Goal: Transaction & Acquisition: Purchase product/service

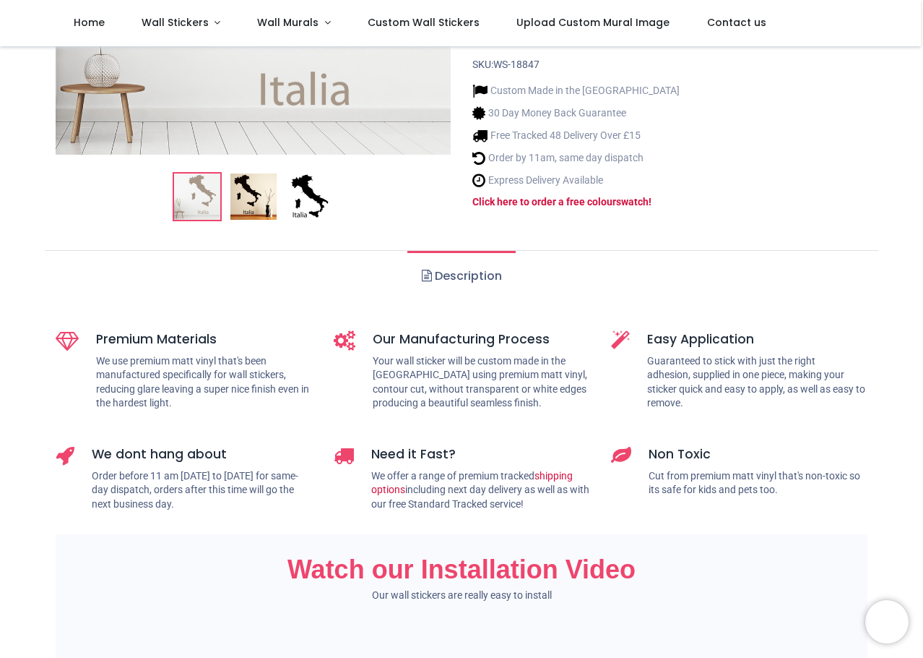
scroll to position [434, 0]
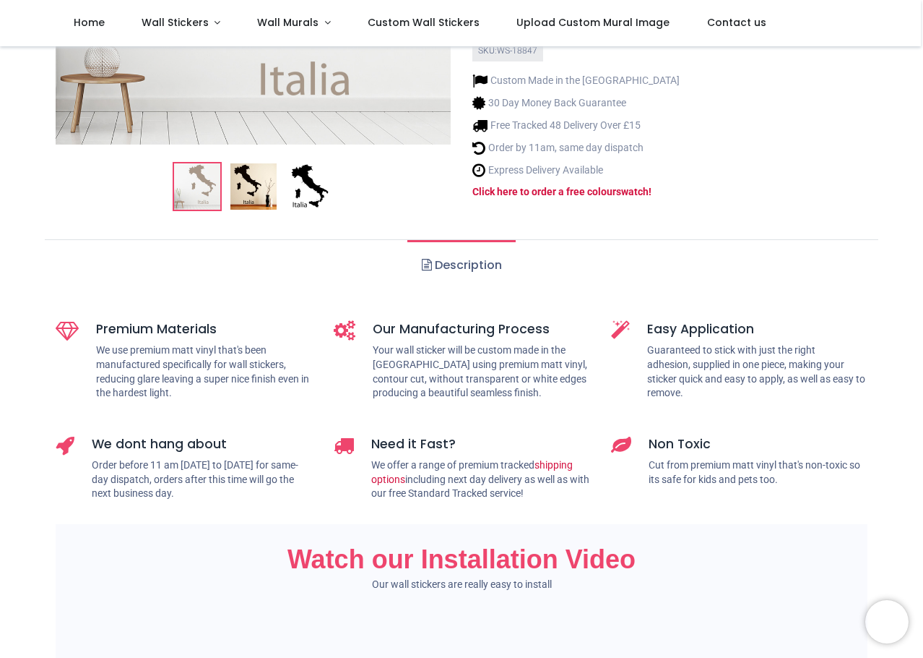
click at [243, 163] on img at bounding box center [254, 186] width 46 height 46
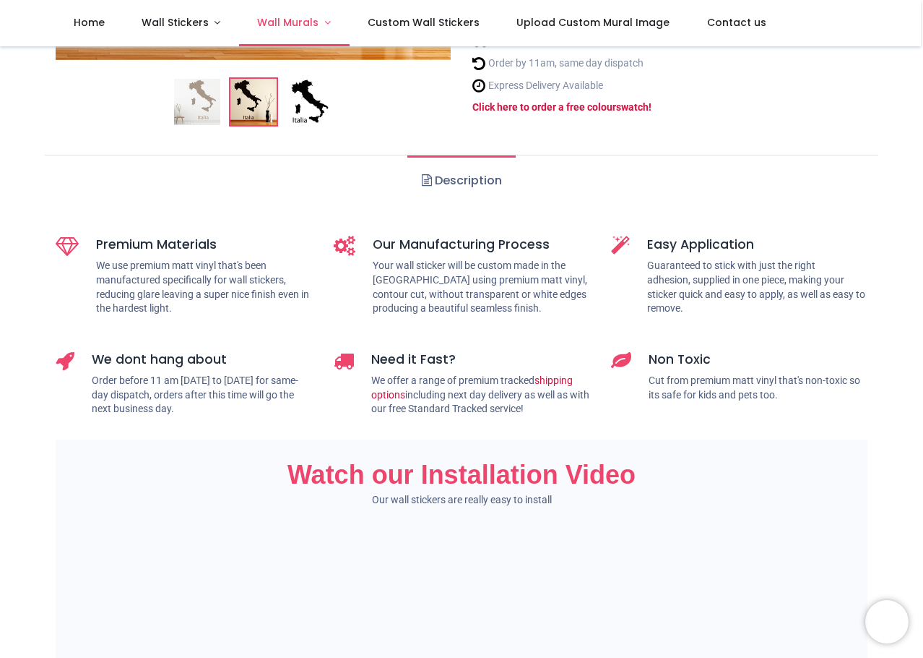
scroll to position [0, 0]
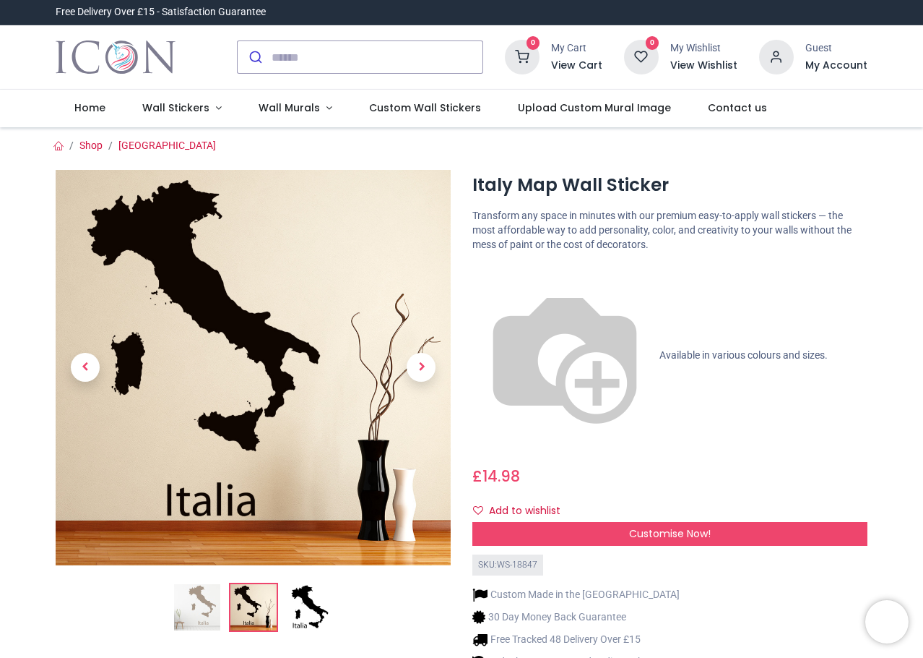
drag, startPoint x: 288, startPoint y: 180, endPoint x: 276, endPoint y: 19, distance: 161.6
click at [315, 598] on img at bounding box center [310, 607] width 46 height 46
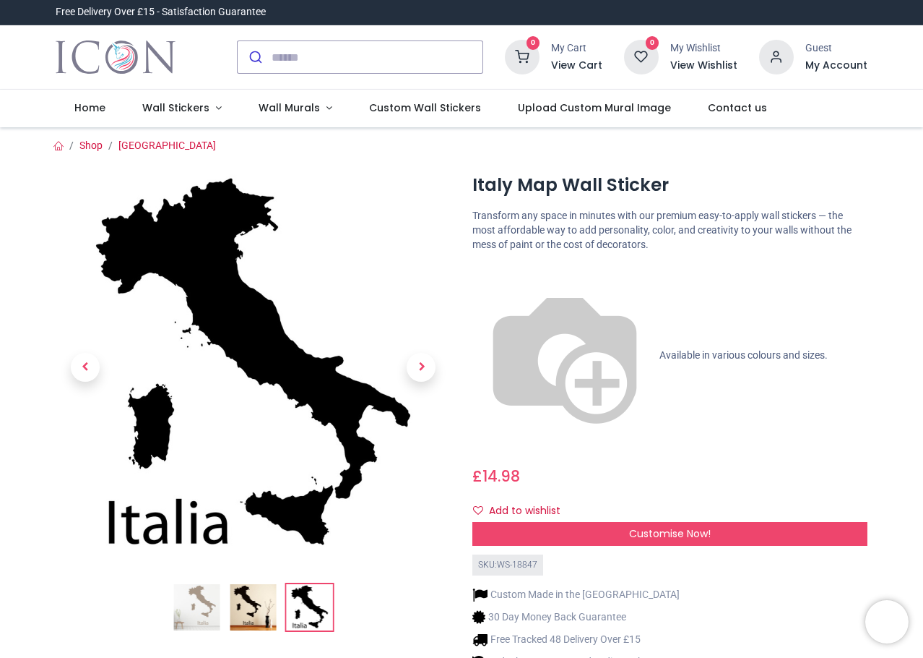
click at [244, 605] on img at bounding box center [253, 607] width 46 height 46
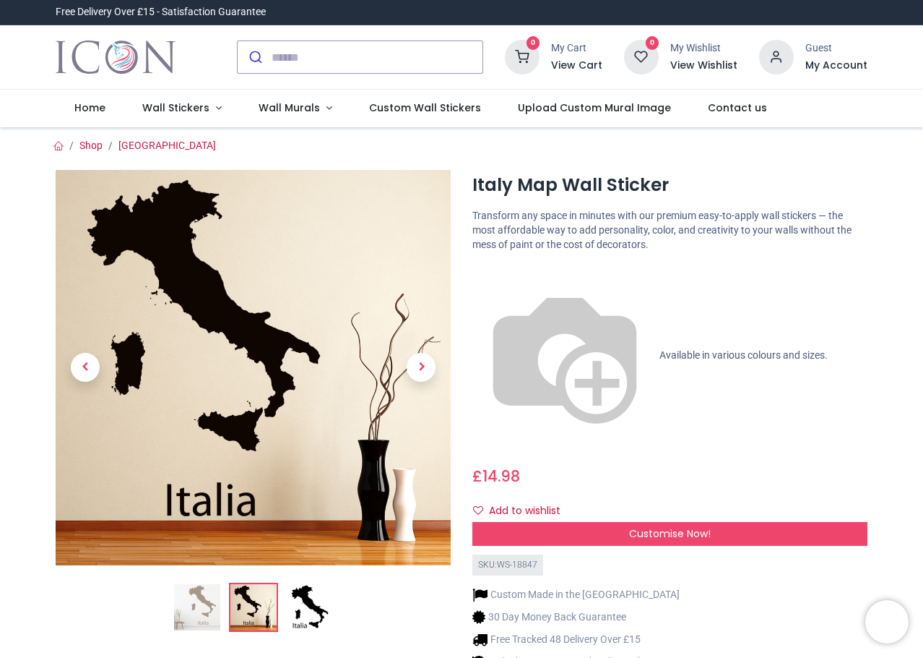
click at [304, 603] on img at bounding box center [310, 607] width 46 height 46
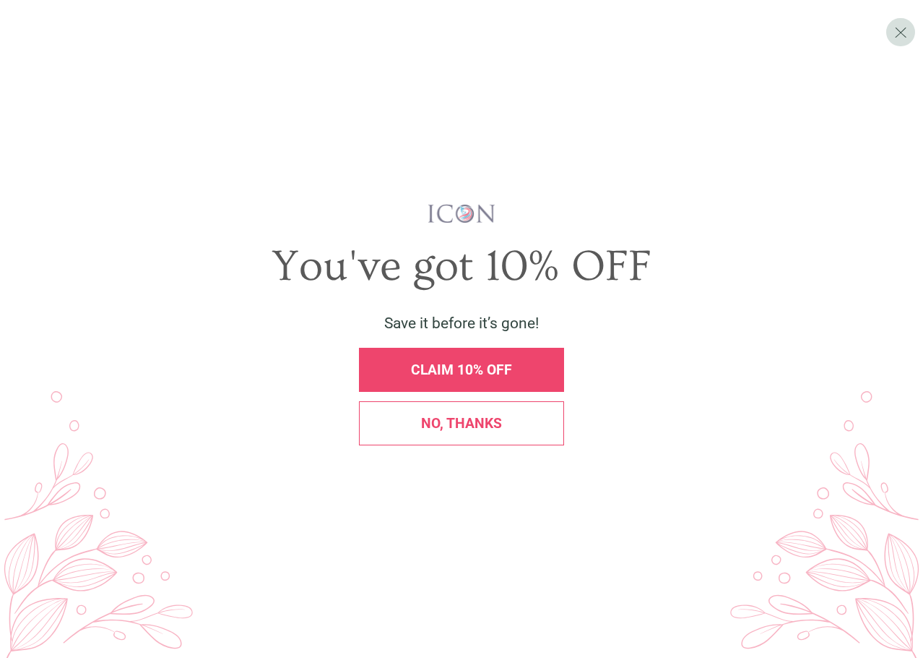
click at [520, 418] on div "No, thanks" at bounding box center [461, 423] width 185 height 14
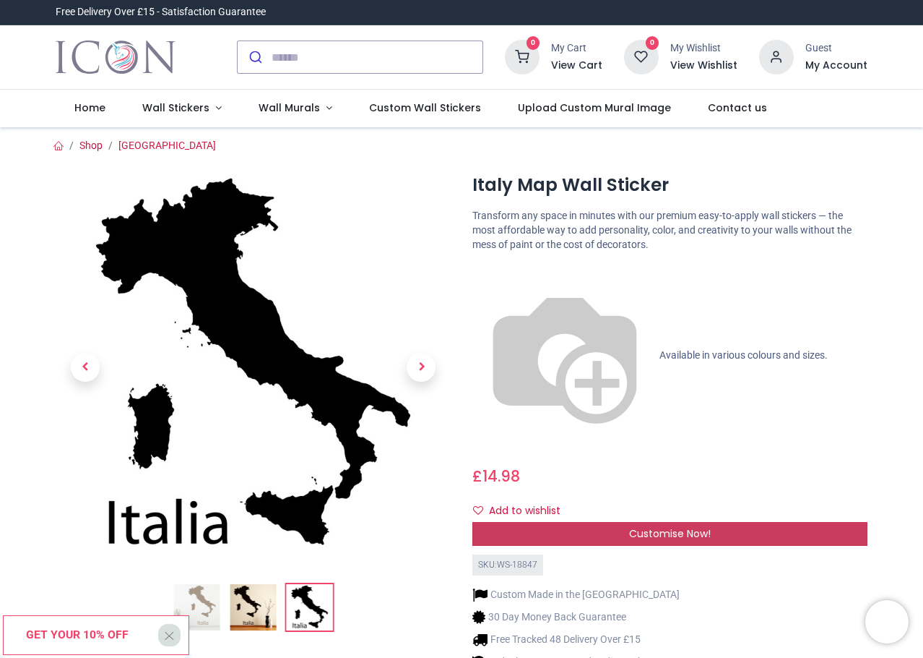
click at [637, 526] on span "Customise Now!" at bounding box center [670, 533] width 82 height 14
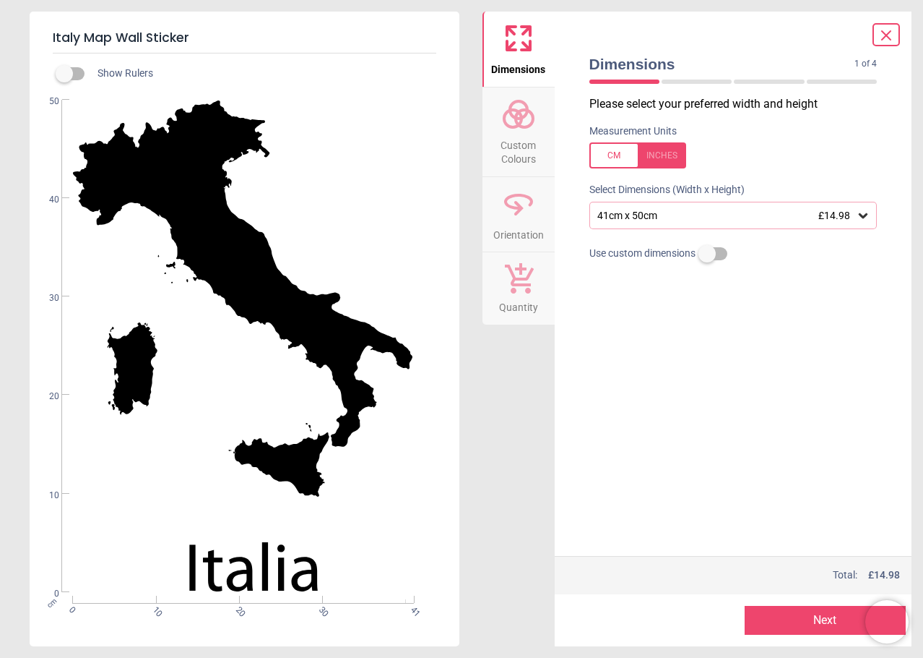
click at [660, 161] on div at bounding box center [638, 155] width 97 height 26
click at [624, 160] on div at bounding box center [638, 155] width 97 height 26
drag, startPoint x: 664, startPoint y: 220, endPoint x: 665, endPoint y: 211, distance: 9.4
click at [664, 219] on div "41cm x 50cm £14.98" at bounding box center [726, 216] width 261 height 12
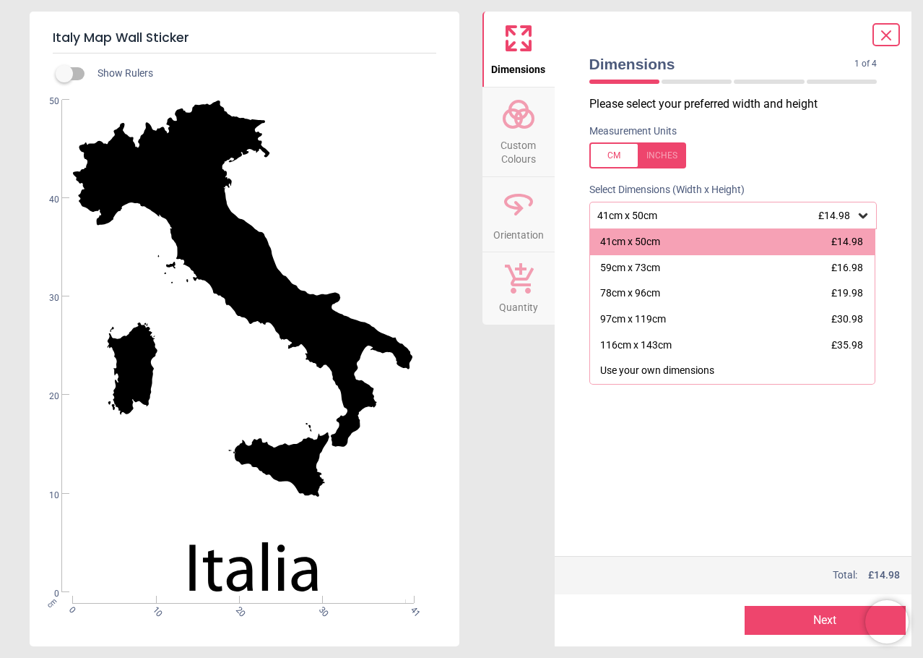
click at [838, 148] on label at bounding box center [734, 155] width 288 height 26
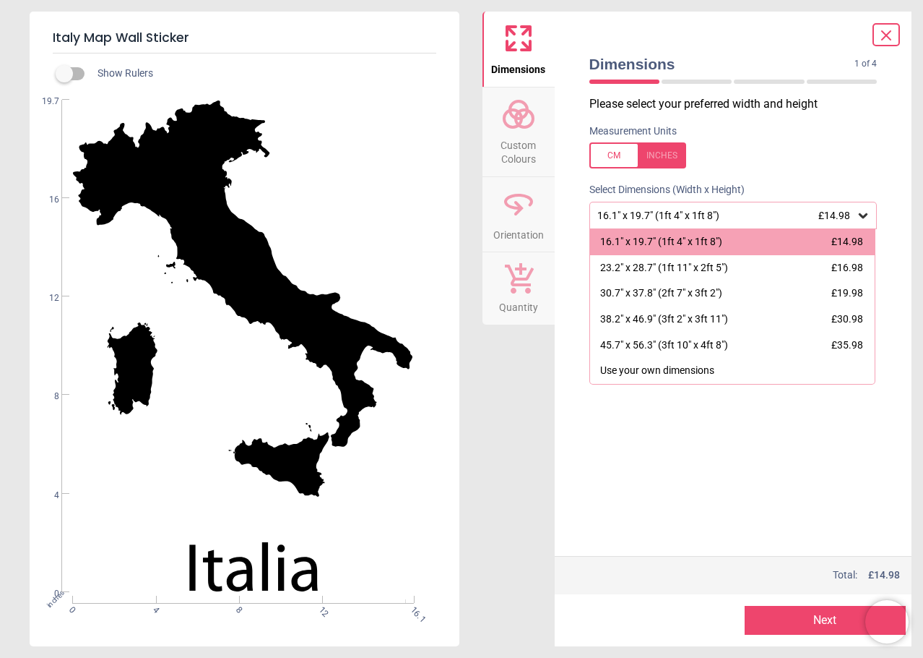
click at [603, 155] on div at bounding box center [638, 155] width 97 height 26
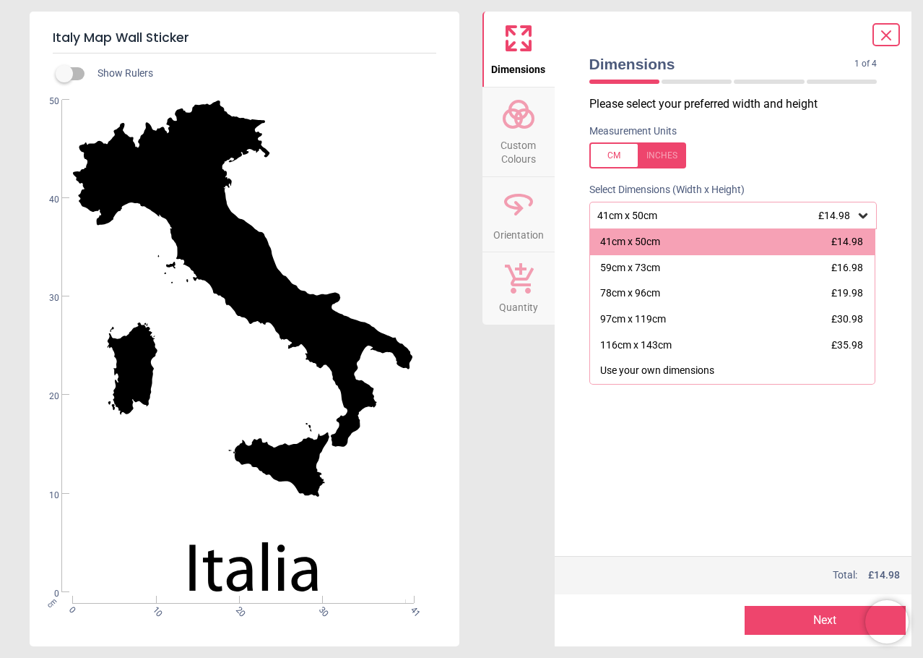
click at [661, 154] on div at bounding box center [638, 155] width 97 height 26
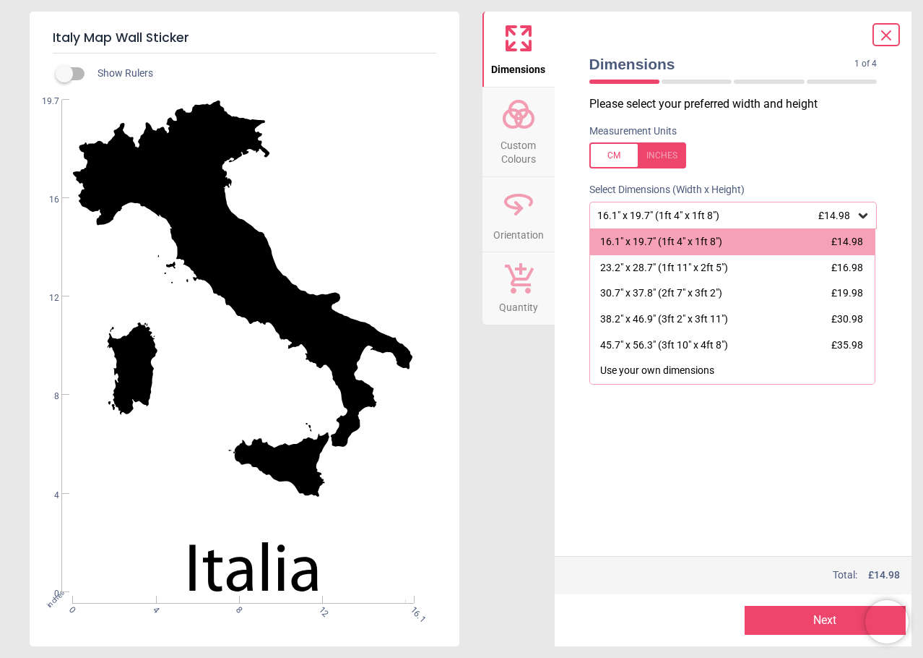
click at [619, 154] on div at bounding box center [638, 155] width 97 height 26
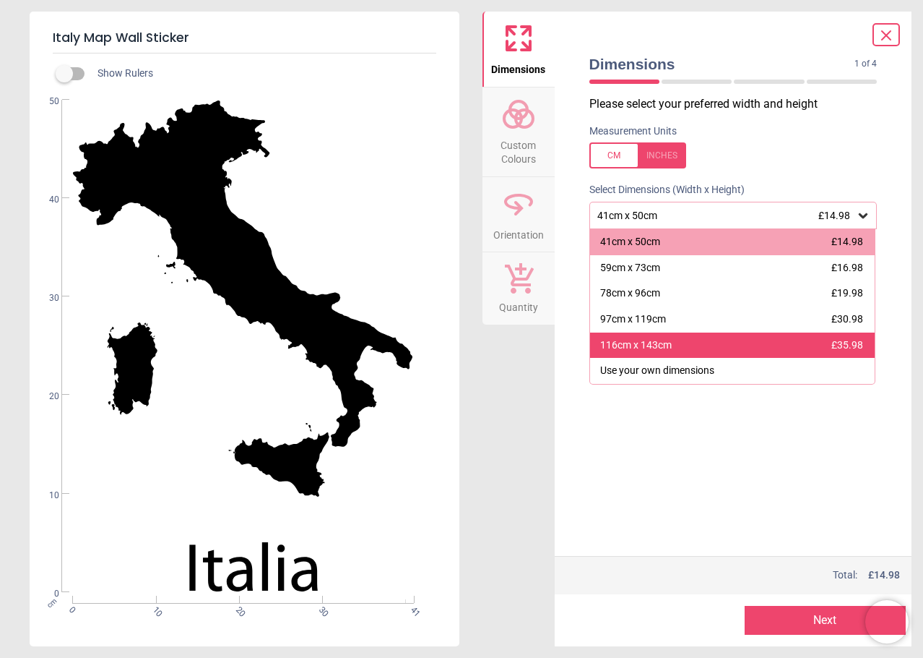
click at [794, 345] on div "116cm x 143cm £35.98" at bounding box center [732, 345] width 285 height 26
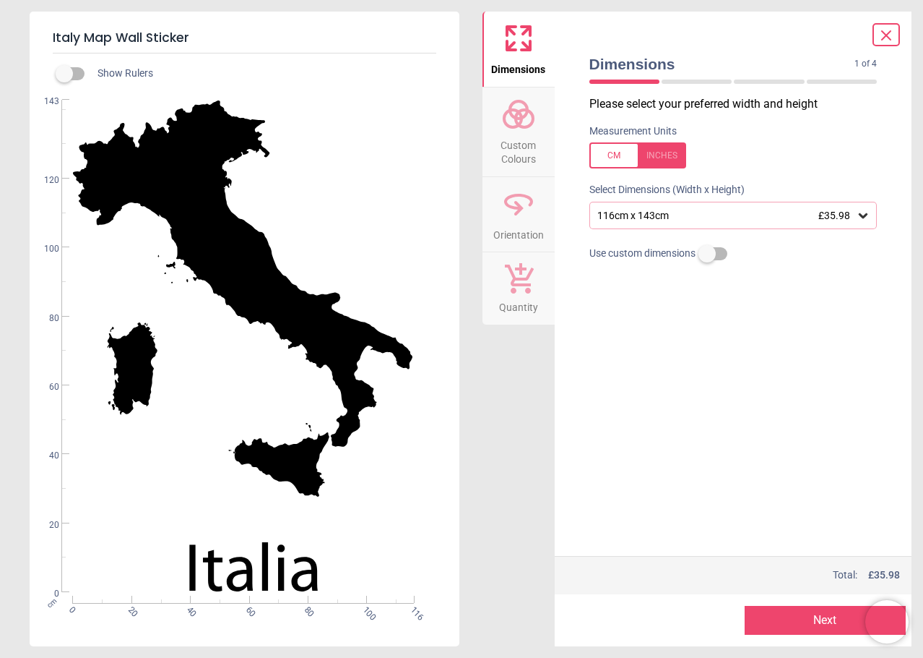
click at [520, 150] on span "Custom Colours" at bounding box center [518, 149] width 69 height 35
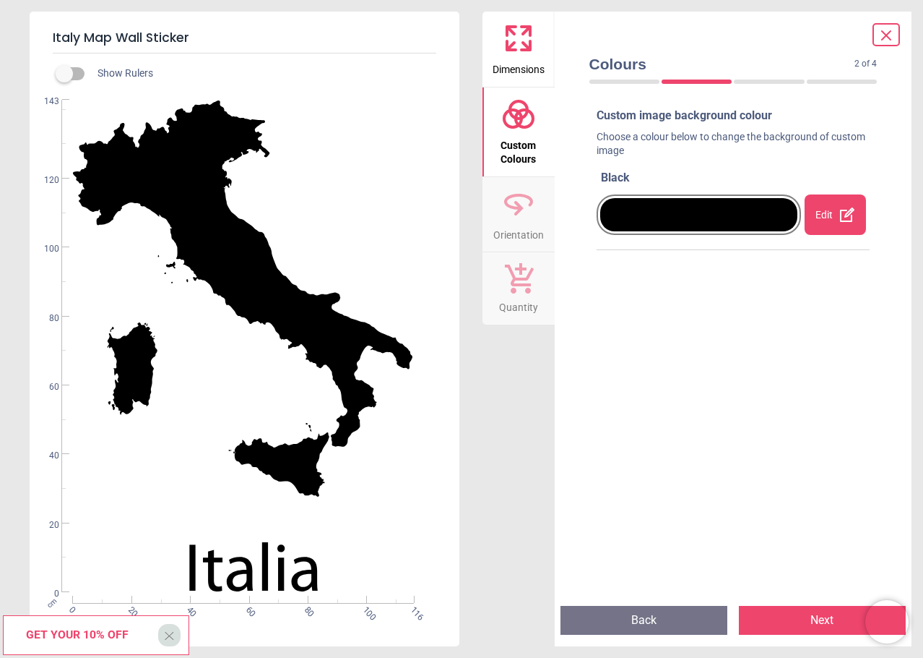
click at [519, 203] on icon at bounding box center [518, 203] width 35 height 35
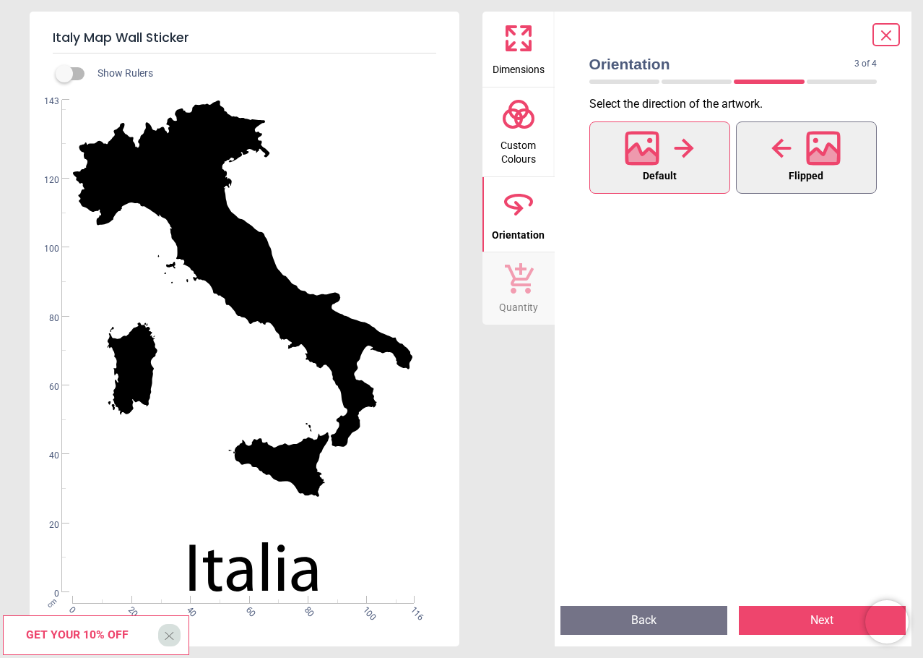
click at [795, 157] on div at bounding box center [806, 148] width 69 height 38
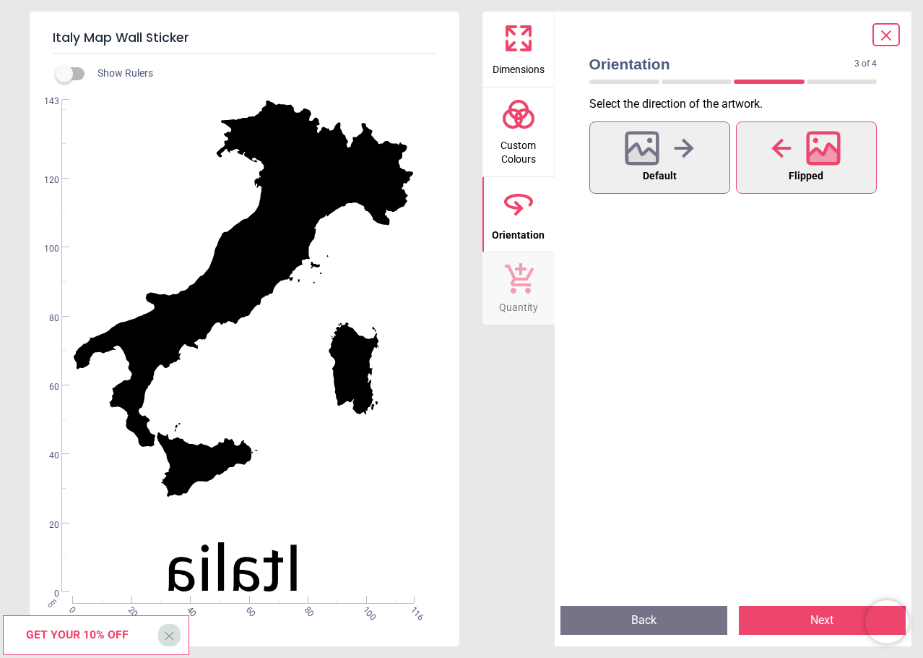
click at [795, 157] on div at bounding box center [806, 148] width 69 height 38
click at [650, 152] on icon at bounding box center [642, 156] width 31 height 25
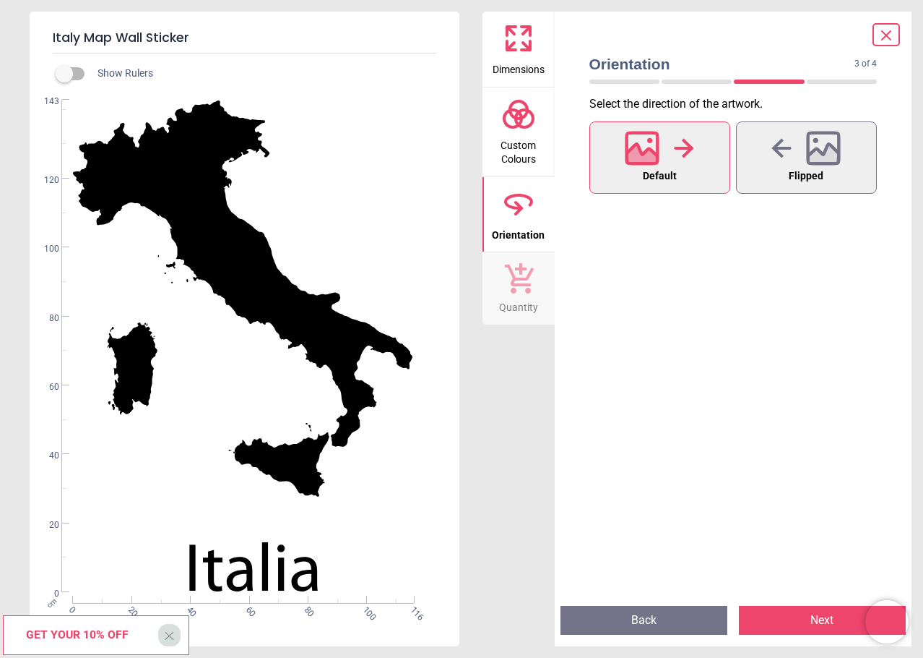
click at [525, 293] on icon at bounding box center [519, 278] width 30 height 32
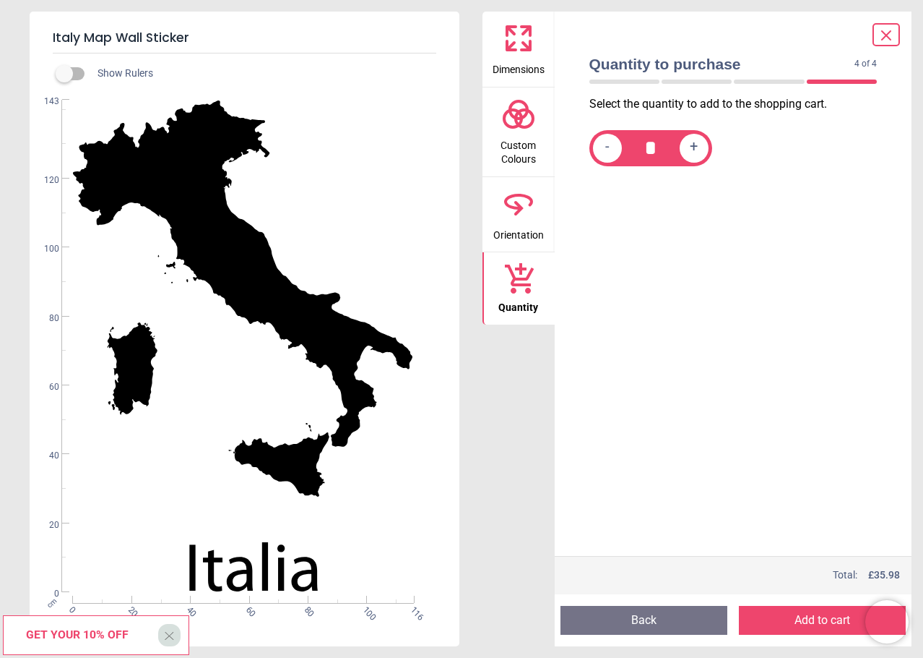
click at [525, 125] on icon at bounding box center [518, 114] width 35 height 35
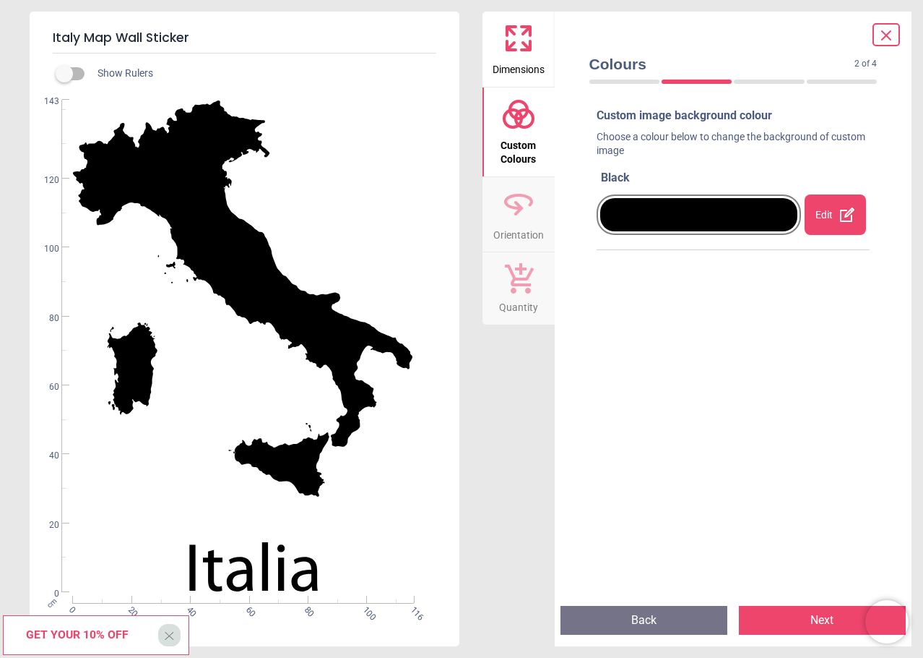
click at [529, 50] on icon at bounding box center [526, 45] width 9 height 9
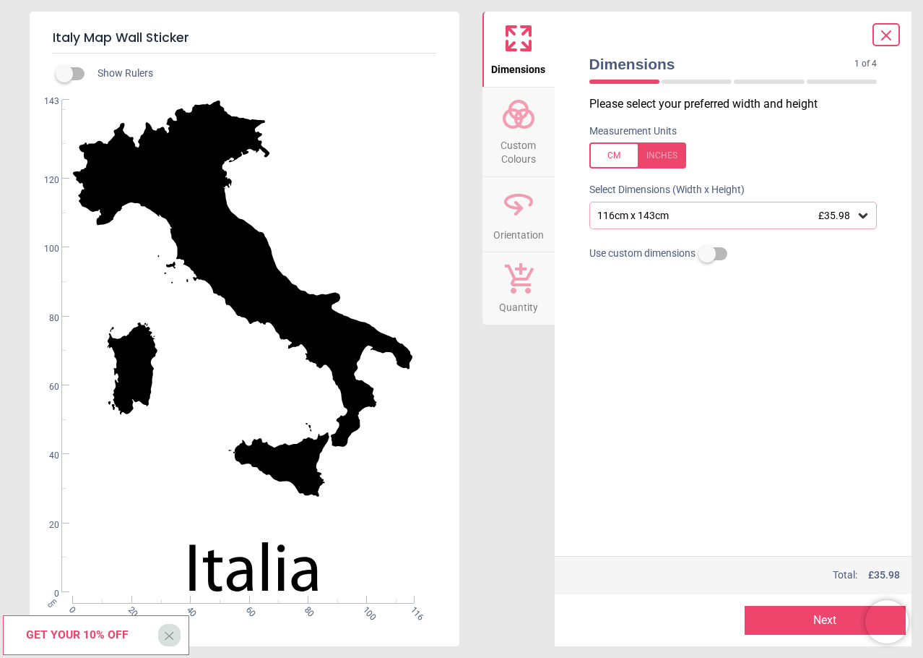
click at [807, 610] on button "Next" at bounding box center [825, 620] width 161 height 29
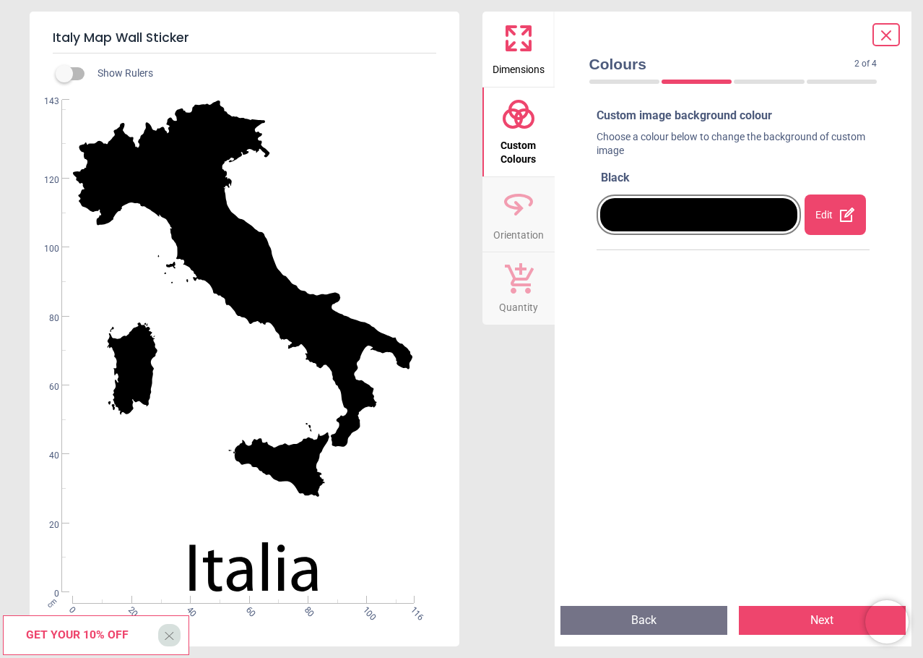
click at [518, 66] on span "Dimensions" at bounding box center [519, 67] width 52 height 22
